Goal: Information Seeking & Learning: Learn about a topic

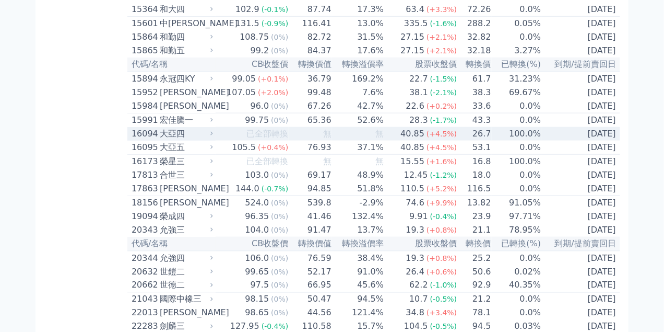
scroll to position [324, 0]
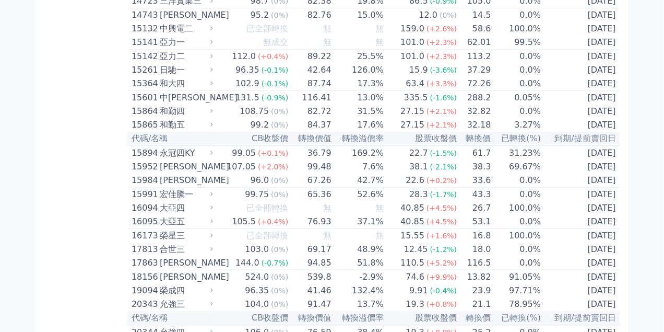
scroll to position [314, 0]
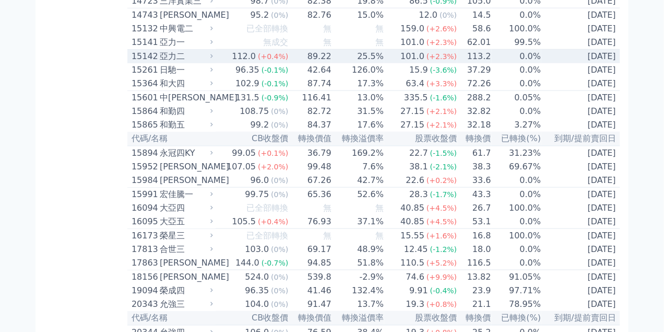
click at [144, 63] on div "15142" at bounding box center [145, 56] width 26 height 13
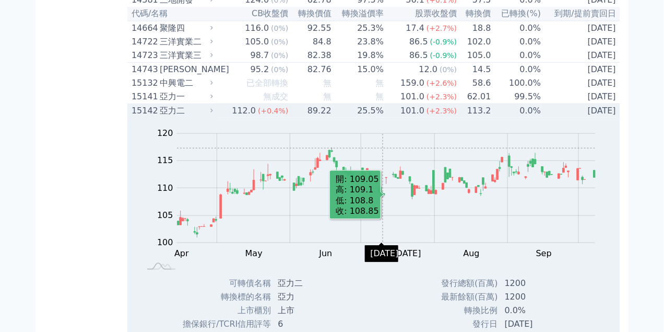
scroll to position [262, 0]
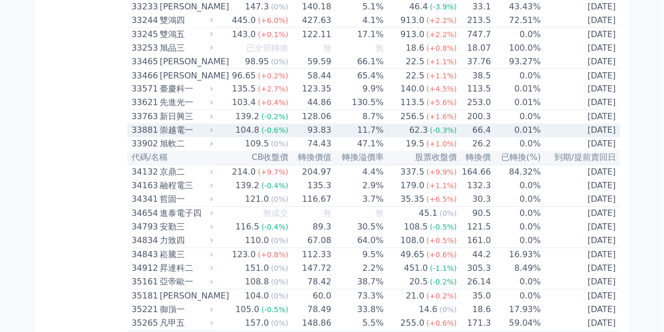
scroll to position [1985, 0]
